Goal: Find specific page/section: Find specific page/section

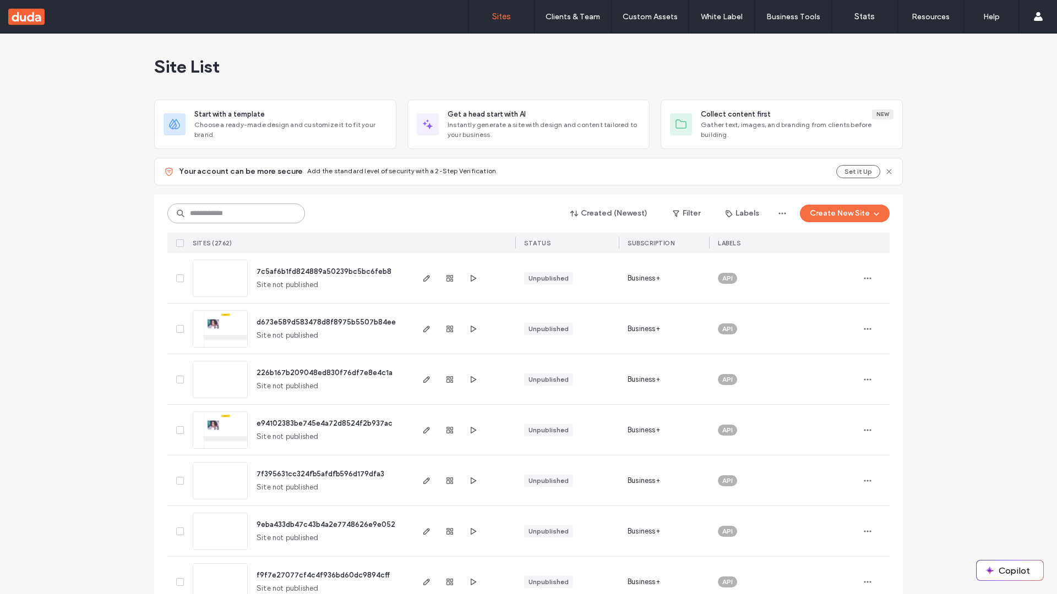
click at [236, 214] on input at bounding box center [236, 214] width 138 height 20
type input "**********"
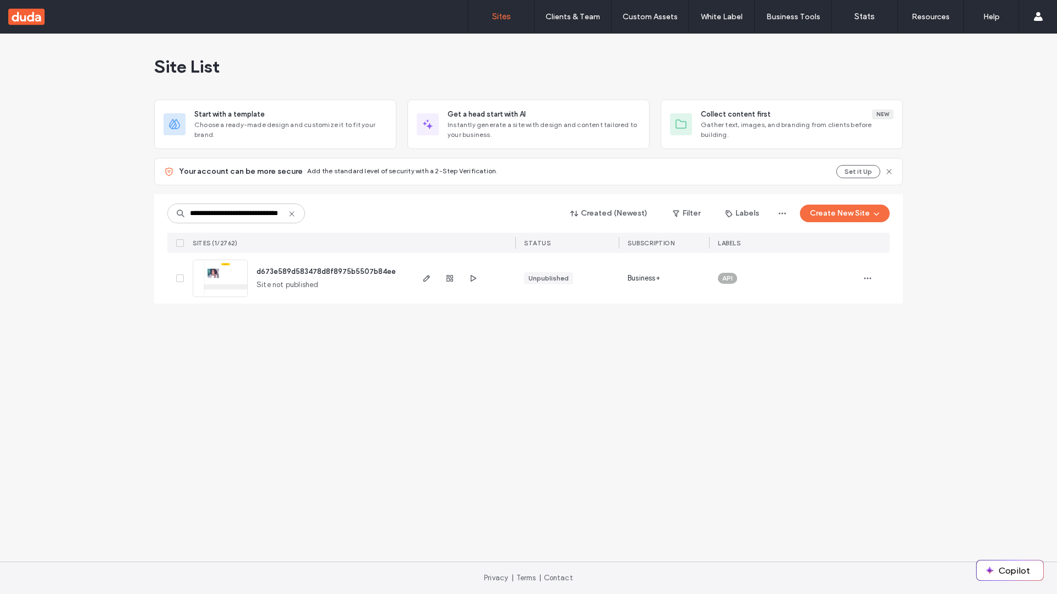
click at [326, 271] on span "d673e589d583478d8f8975b5507b84ee" at bounding box center [325, 271] width 139 height 8
